Goal: Information Seeking & Learning: Learn about a topic

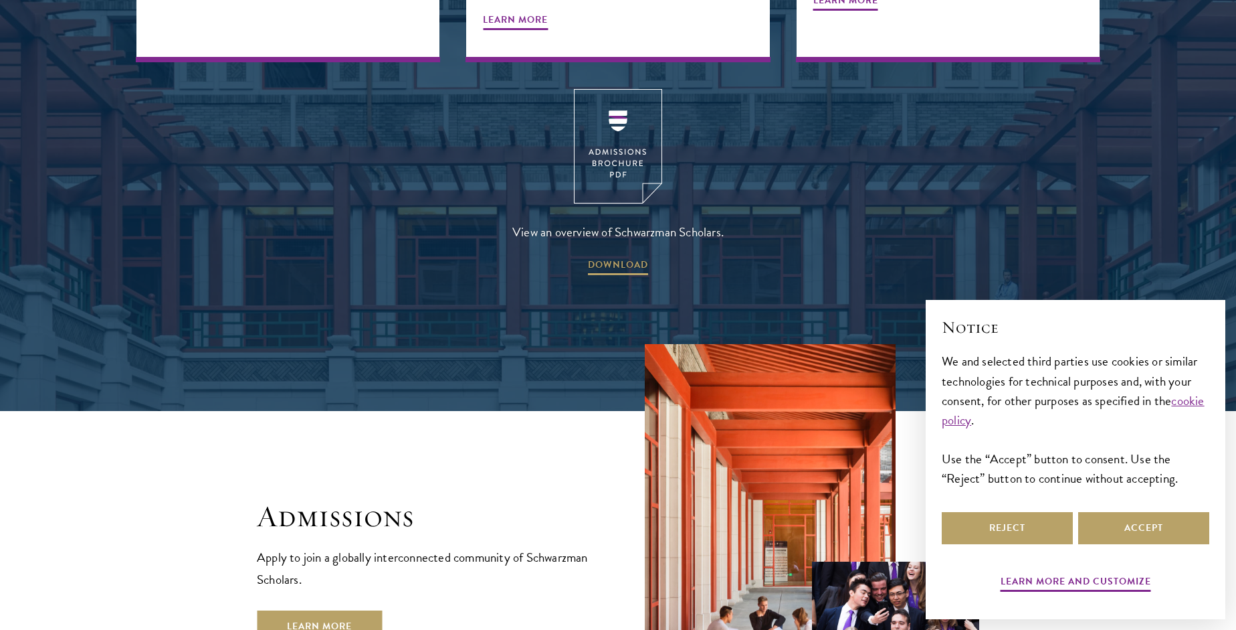
scroll to position [2401, 0]
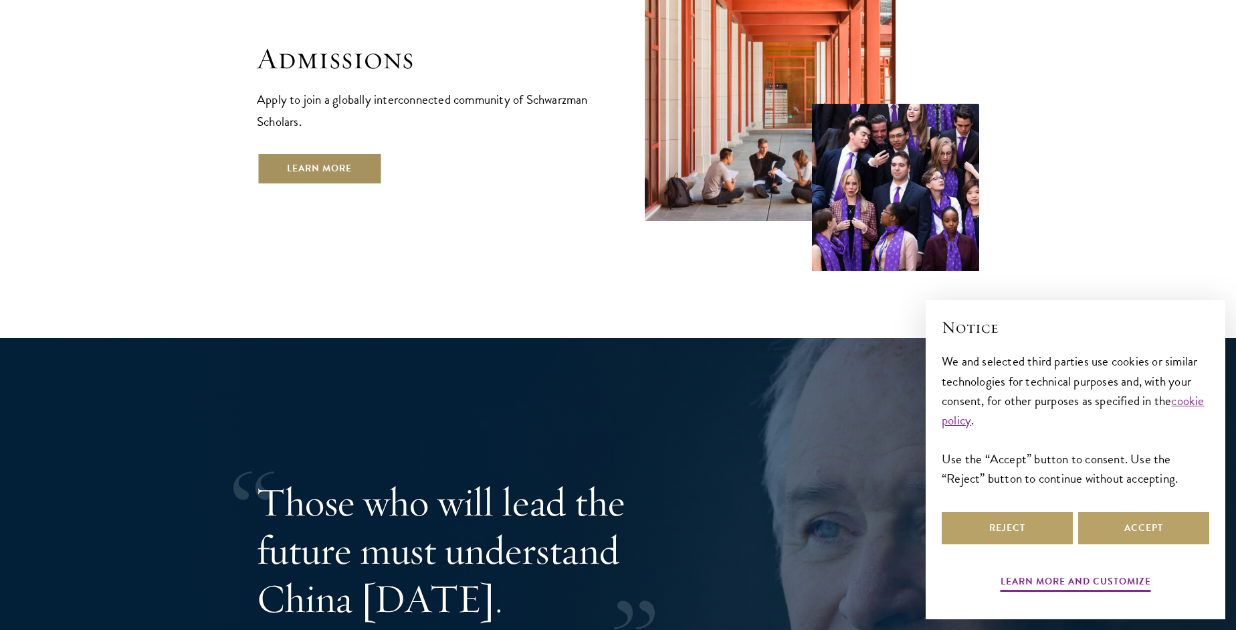
click at [379, 153] on link "Learn More" at bounding box center [319, 169] width 125 height 32
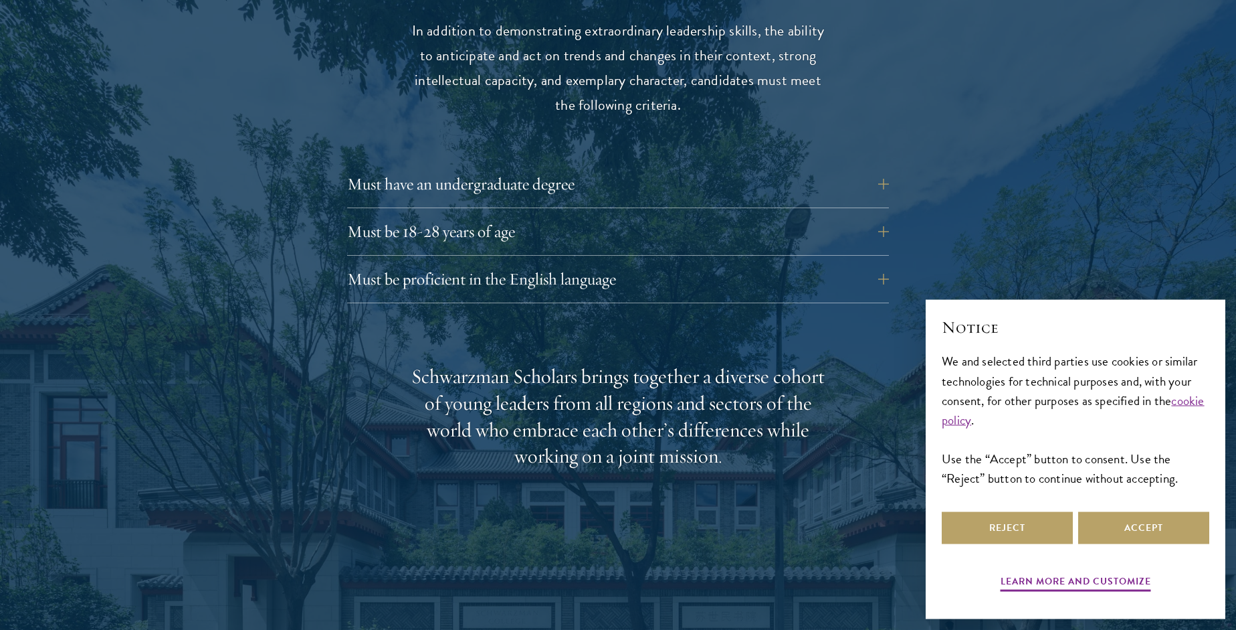
scroll to position [1830, 0]
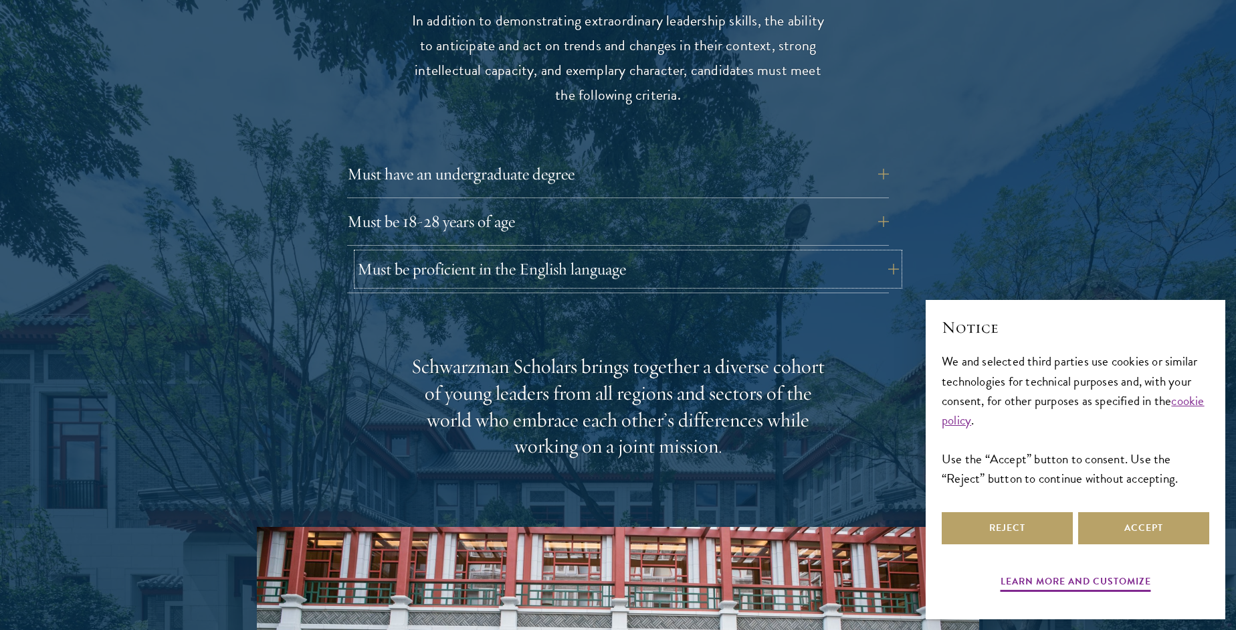
click at [477, 253] on button "Must be proficient in the English language" at bounding box center [628, 269] width 542 height 32
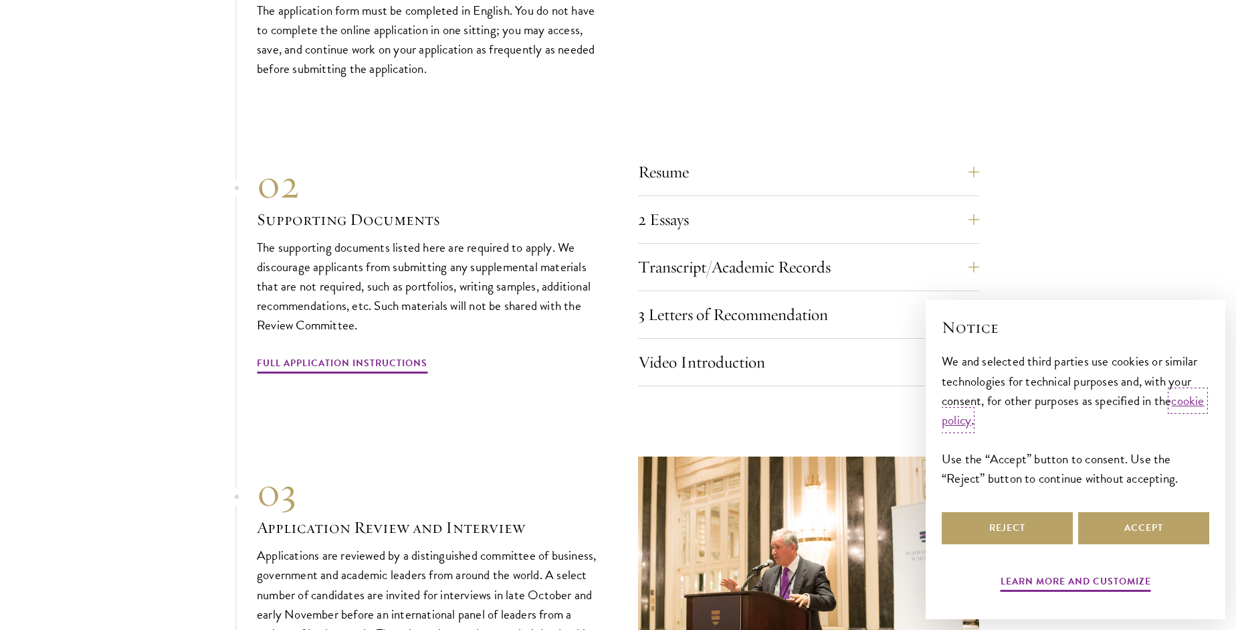
scroll to position [4957, 0]
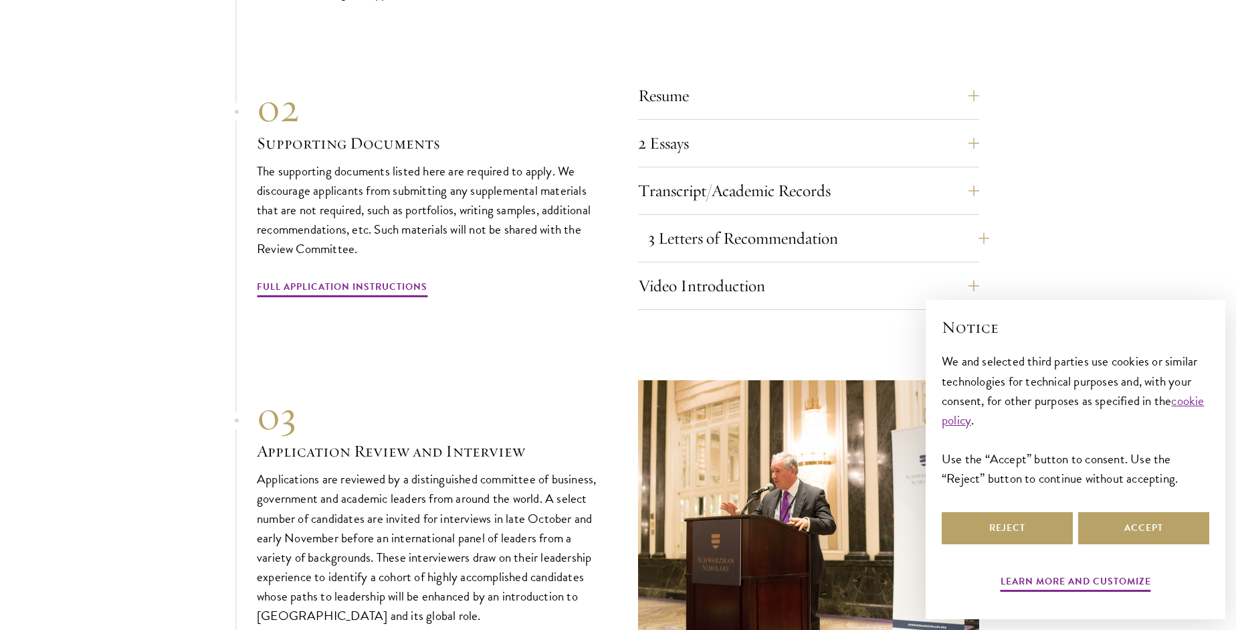
drag, startPoint x: 771, startPoint y: 253, endPoint x: 816, endPoint y: 237, distance: 46.8
click at [816, 237] on div "3 Letters of Recommendation Recommenders should know you well and be able to sp…" at bounding box center [808, 242] width 341 height 40
click at [816, 237] on button "3 Letters of Recommendation" at bounding box center [818, 238] width 341 height 32
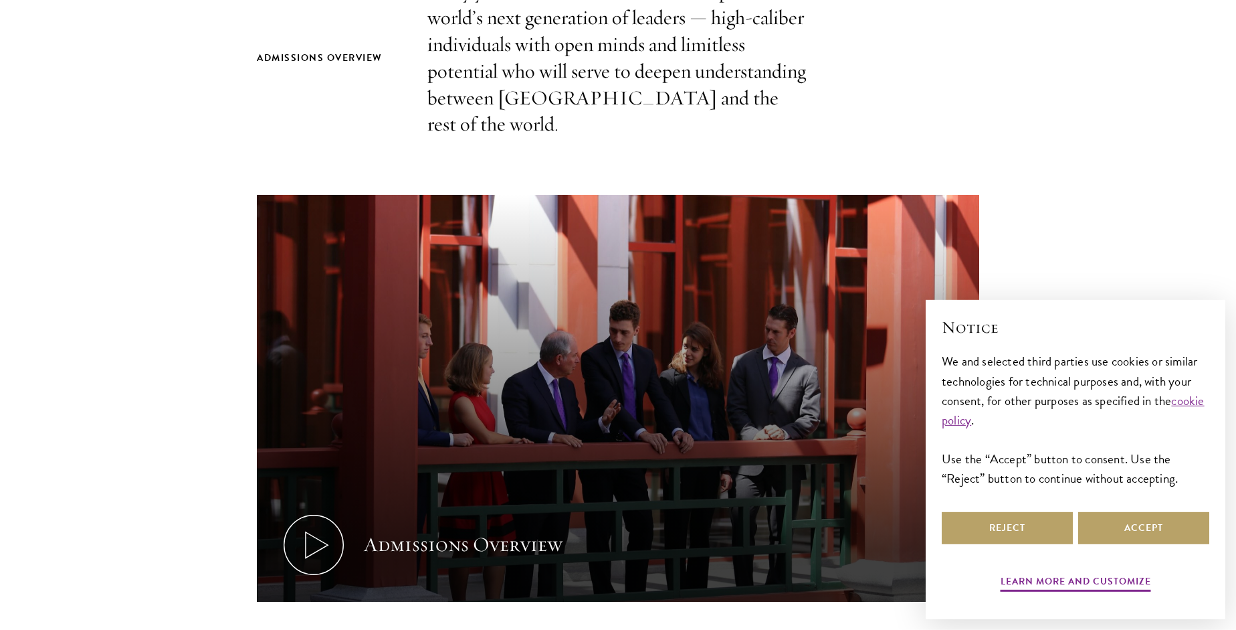
scroll to position [686, 0]
